Goal: Task Accomplishment & Management: Manage account settings

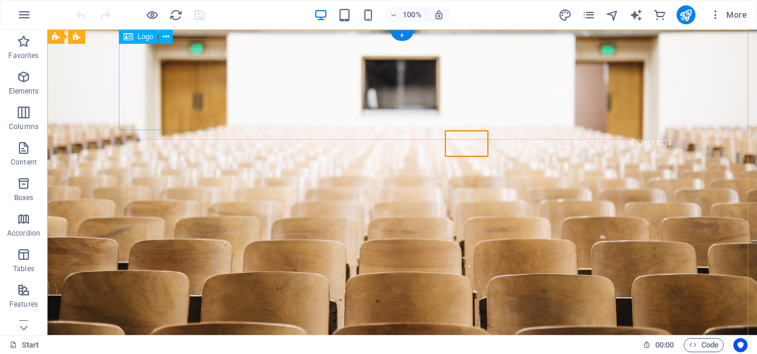
click at [161, 108] on div at bounding box center [402, 84] width 559 height 91
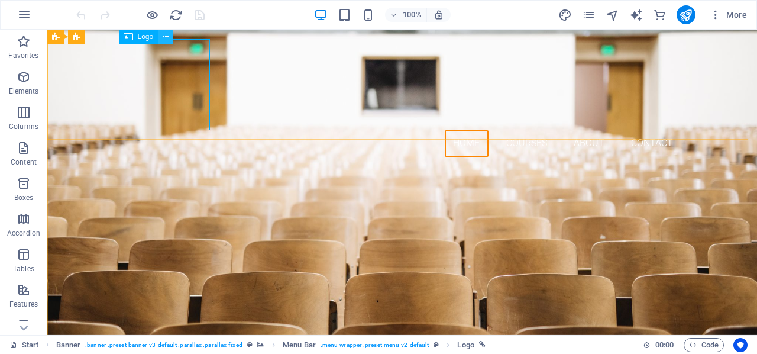
click at [167, 37] on icon at bounding box center [166, 37] width 7 height 12
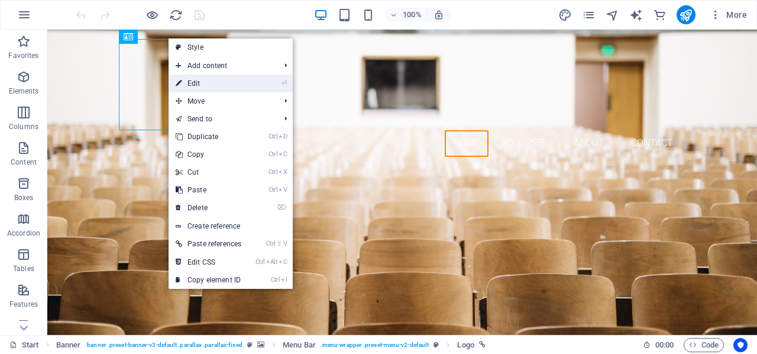
click at [199, 80] on link "⏎ Edit" at bounding box center [209, 84] width 80 height 18
select select "px"
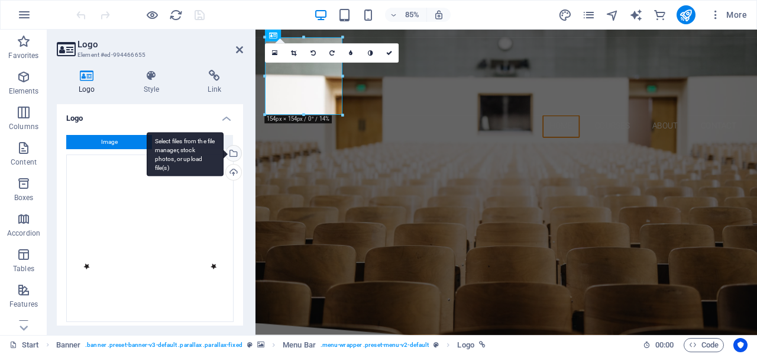
click at [230, 153] on div "Select files from the file manager, stock photos, or upload file(s)" at bounding box center [233, 155] width 18 height 18
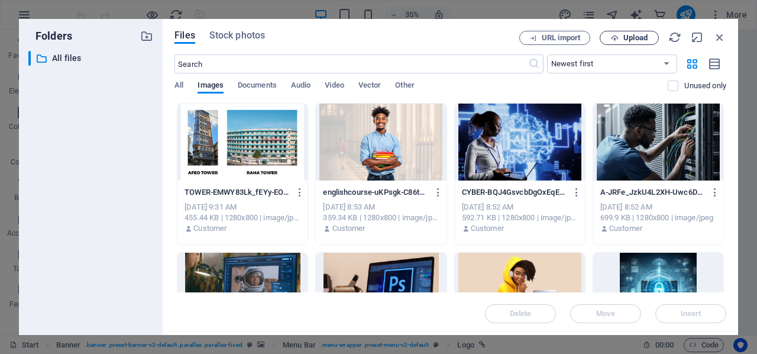
click at [623, 36] on span "Upload" at bounding box center [629, 38] width 49 height 8
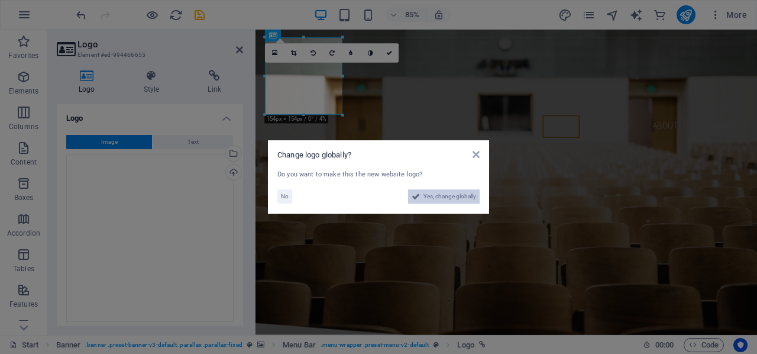
click at [431, 201] on span "Yes, change globally" at bounding box center [450, 196] width 53 height 14
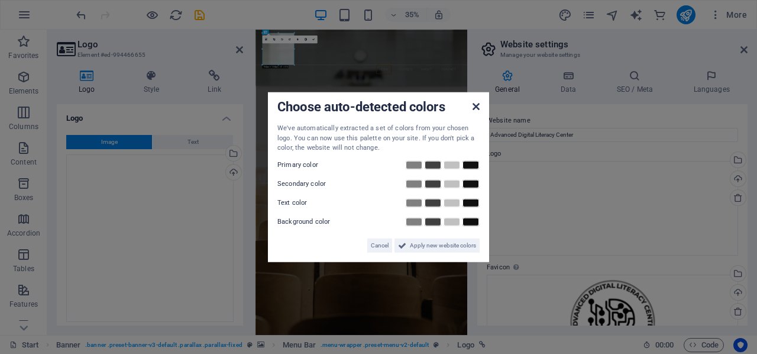
click at [477, 107] on icon at bounding box center [476, 106] width 7 height 9
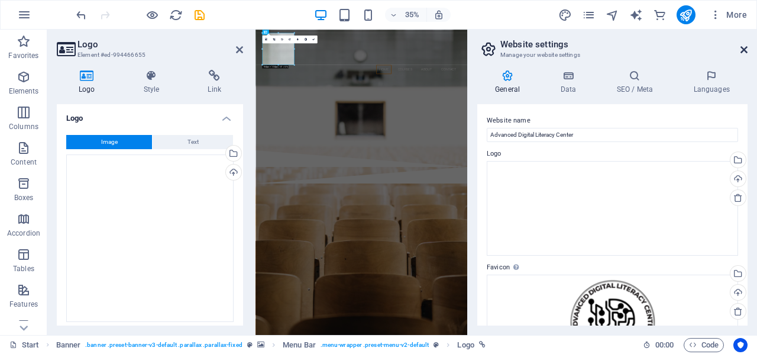
click at [743, 48] on icon at bounding box center [744, 49] width 7 height 9
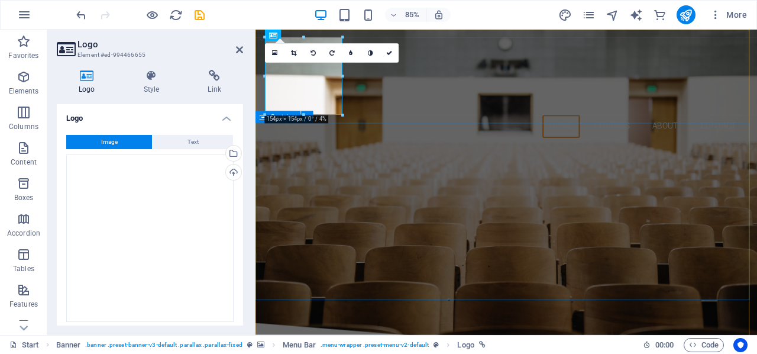
click at [631, 182] on div "Are you ready to BOOST YOUR DIGITAL SKILLS? Join our COURSES Our Courses" at bounding box center [551, 270] width 591 height 208
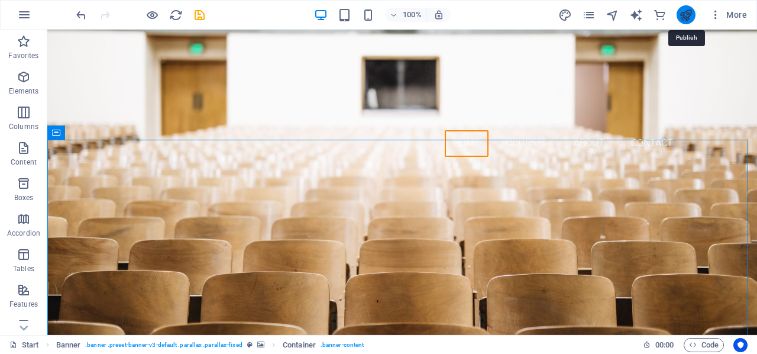
click at [685, 18] on icon "publish" at bounding box center [686, 15] width 14 height 14
